Goal: Task Accomplishment & Management: Use online tool/utility

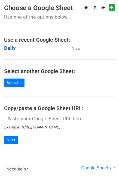
click at [10, 49] on strong "Daily" at bounding box center [10, 48] width 12 height 5
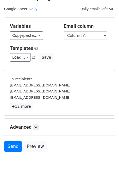
scroll to position [23, 0]
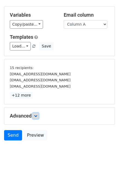
click at [36, 117] on link at bounding box center [36, 116] width 6 height 6
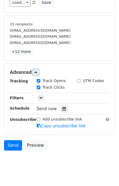
scroll to position [67, 0]
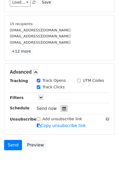
click at [62, 108] on icon at bounding box center [64, 109] width 4 height 4
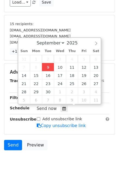
type input "2025-09-09 15:44"
type input "03"
type input "44"
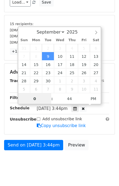
type input "03"
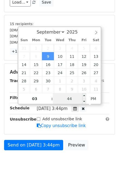
click at [68, 100] on input "44" at bounding box center [69, 98] width 33 height 11
type input "50"
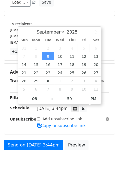
type input "2025-09-09 15:50"
click at [93, 149] on div "Send on Sep 9 at 3:44pm Preview" at bounding box center [59, 146] width 119 height 13
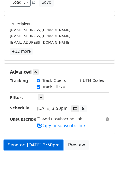
click at [46, 143] on link "Send on Sep 9 at 3:50pm" at bounding box center [33, 145] width 59 height 10
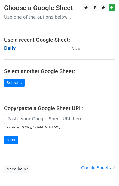
click at [9, 48] on strong "Daily" at bounding box center [10, 48] width 12 height 5
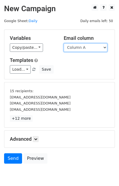
click at [92, 47] on select "Column A Column B Column C Column D Column E" at bounding box center [86, 47] width 44 height 8
select select "Column B"
click at [64, 43] on select "Column A Column B Column C Column D Column E" at bounding box center [86, 47] width 44 height 8
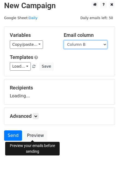
scroll to position [3, 0]
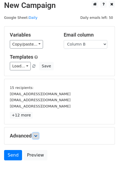
click at [39, 134] on link at bounding box center [36, 136] width 6 height 6
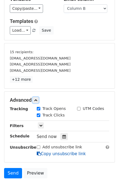
scroll to position [55, 0]
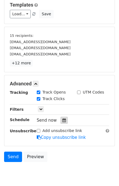
click at [61, 117] on div at bounding box center [64, 120] width 7 height 7
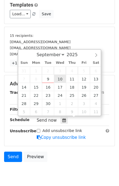
type input "2025-09-10 12:00"
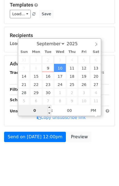
type input "02"
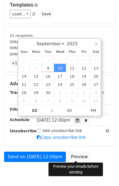
type input "2025-09-10 14:00"
click at [86, 150] on form "Variables Copy/paste... {{Column A}} {{Column B}} {{Column C}} {{Column D}} {{C…" at bounding box center [59, 69] width 111 height 191
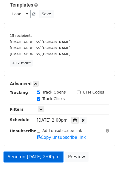
click at [48, 154] on link "Send on Sep 10 at 2:00pm" at bounding box center [33, 157] width 59 height 10
click at [40, 157] on link "Send on Sep 10 at 2:00pm" at bounding box center [33, 157] width 59 height 10
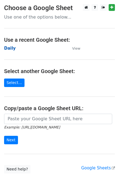
click at [11, 48] on strong "Daily" at bounding box center [10, 48] width 12 height 5
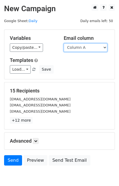
click at [96, 46] on select "Column A Column B Column C Column D Column E" at bounding box center [86, 47] width 44 height 8
select select "Column C"
click at [64, 43] on select "Column A Column B Column C Column D Column E" at bounding box center [86, 47] width 44 height 8
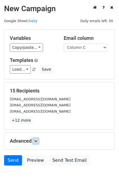
click at [37, 143] on link at bounding box center [36, 141] width 6 height 6
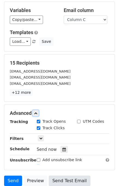
scroll to position [73, 0]
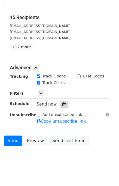
click at [63, 102] on div at bounding box center [64, 104] width 7 height 7
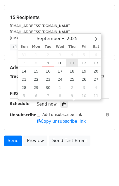
type input "2025-09-11 12:00"
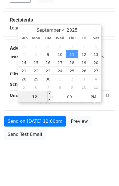
scroll to position [70, 0]
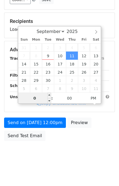
type input "03"
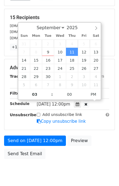
type input "2025-09-11 15:00"
click at [103, 143] on div "Send on Sep 11 at 12:00pm Preview Send Test Email" at bounding box center [59, 149] width 119 height 26
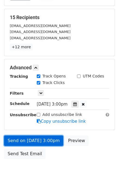
click at [46, 140] on link "Send on Sep 11 at 3:00pm" at bounding box center [33, 141] width 59 height 10
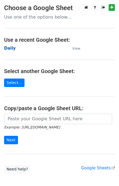
click at [11, 48] on strong "Daily" at bounding box center [10, 48] width 12 height 5
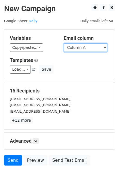
click at [94, 46] on select "Column A Column B Column C Column D Column E" at bounding box center [86, 47] width 44 height 8
select select "Column D"
click at [64, 43] on select "Column A Column B Column C Column D Column E" at bounding box center [86, 47] width 44 height 8
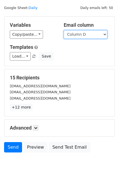
scroll to position [25, 0]
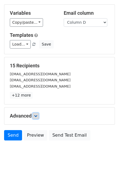
click at [34, 116] on link at bounding box center [36, 116] width 6 height 6
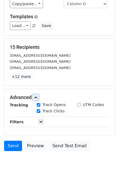
scroll to position [64, 0]
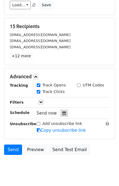
click at [62, 112] on icon at bounding box center [64, 113] width 4 height 4
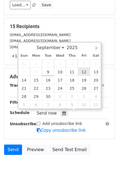
type input "2025-09-12 12:00"
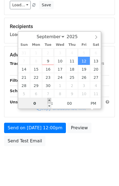
type input "04"
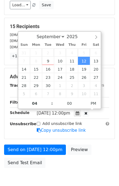
type input "2025-09-12 16:00"
click at [99, 146] on div "Send on Sep 12 at 12:00pm Preview Send Test Email" at bounding box center [59, 158] width 119 height 26
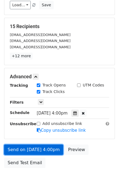
click at [42, 149] on link "Send on Sep 12 at 4:00pm" at bounding box center [33, 150] width 59 height 10
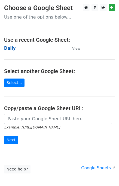
click at [11, 50] on strong "Daily" at bounding box center [10, 48] width 12 height 5
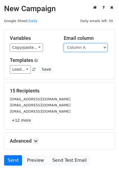
click at [90, 48] on select "Column A Column B Column C Column D Column E" at bounding box center [86, 47] width 44 height 8
select select "Column E"
click at [64, 43] on select "Column A Column B Column C Column D Column E" at bounding box center [86, 47] width 44 height 8
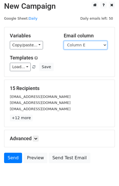
scroll to position [3, 0]
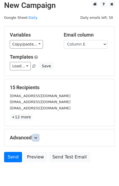
click at [39, 137] on link at bounding box center [36, 138] width 6 height 6
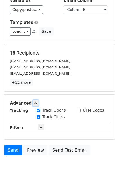
scroll to position [60, 0]
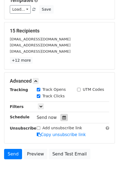
click at [61, 119] on div at bounding box center [64, 117] width 7 height 7
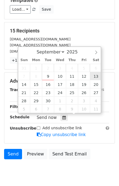
type input "[DATE] 12:00"
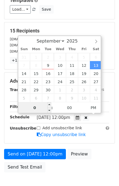
type input "05"
type input "[DATE] 17:00"
click at [110, 152] on body "New Campaign Daily emails left: 50 Google Sheet: Daily Variables Copy/paste... …" at bounding box center [59, 70] width 119 height 253
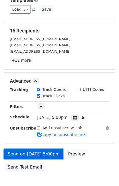
click at [31, 152] on link "Send on [DATE] 5:00pm" at bounding box center [33, 154] width 59 height 10
